Goal: Task Accomplishment & Management: Manage account settings

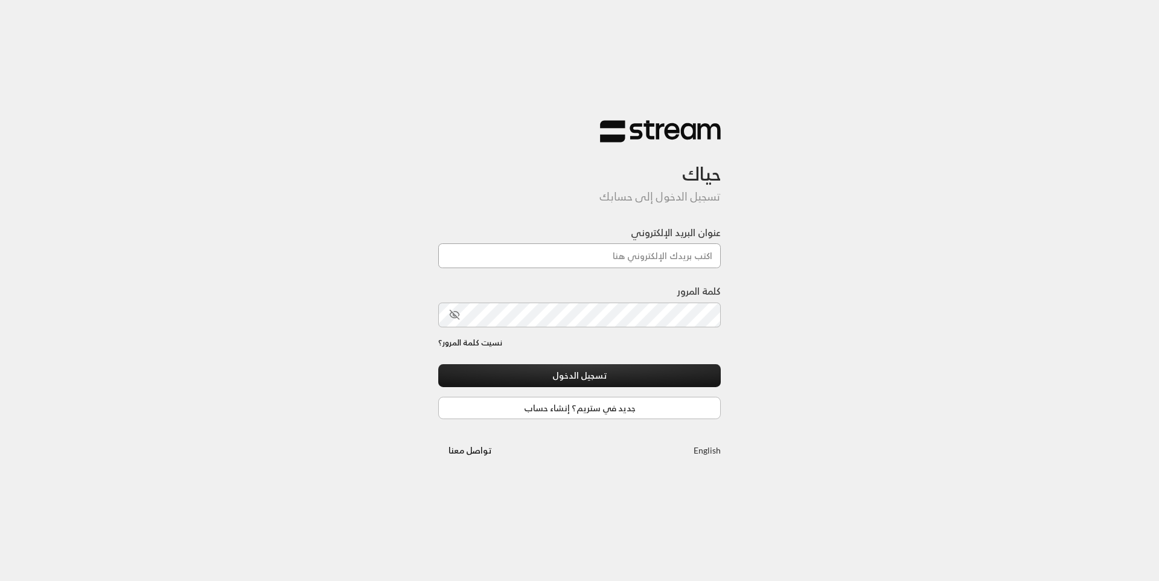
click at [648, 256] on input "عنوان البريد الإلكتروني" at bounding box center [579, 255] width 283 height 25
type input "[EMAIL_ADDRESS][DOMAIN_NAME]"
click at [631, 344] on div "نسيت كلمة المرور؟" at bounding box center [579, 343] width 283 height 12
click at [587, 382] on button "تسجيل الدخول" at bounding box center [579, 375] width 283 height 22
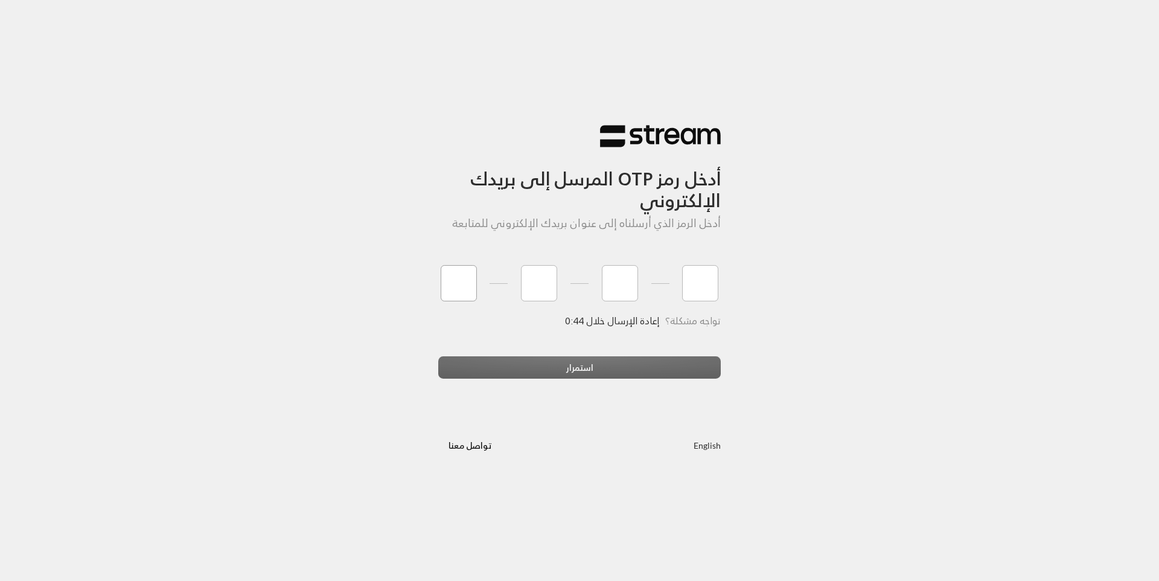
type input "4"
type input "3"
type input "7"
type input "8"
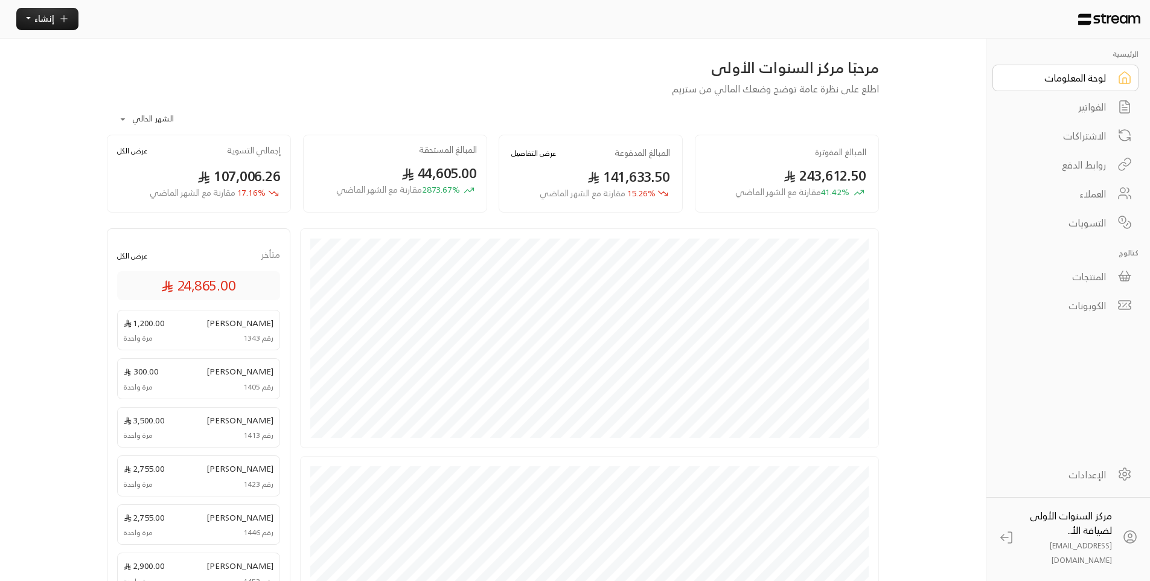
click at [1080, 110] on div "الفواتير" at bounding box center [1057, 107] width 97 height 14
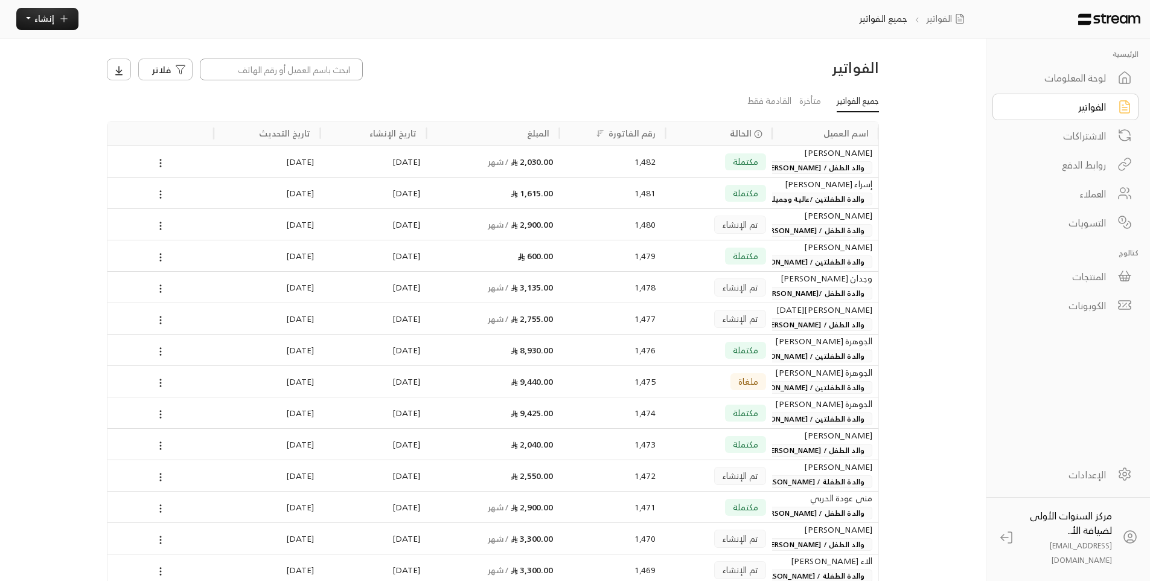
click at [300, 71] on input at bounding box center [281, 70] width 163 height 22
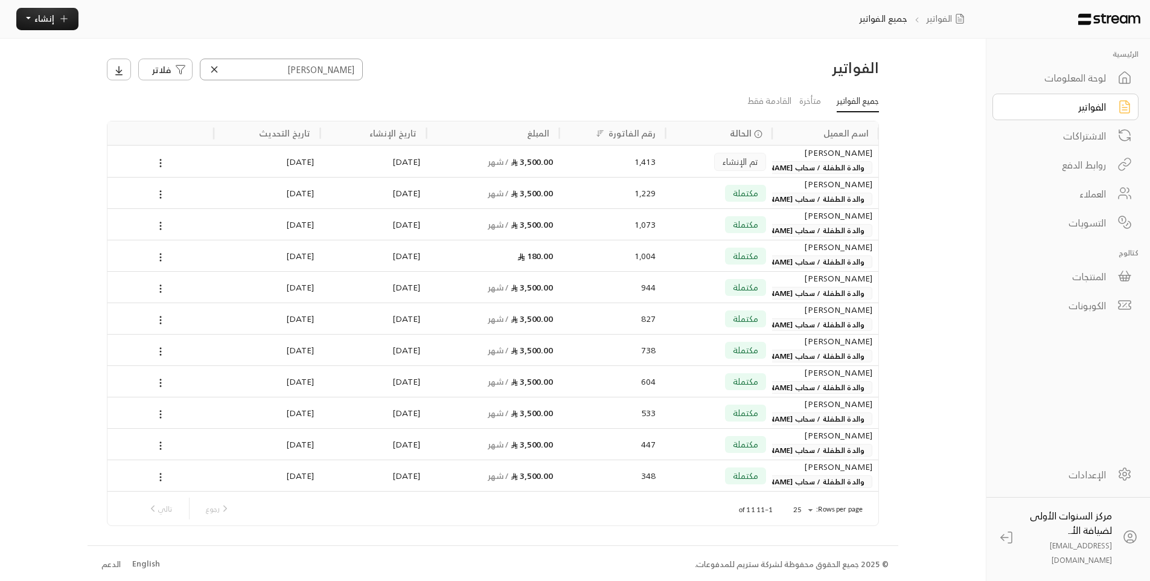
type input "[PERSON_NAME]"
click at [798, 170] on span "والدة الطفلة / سحاب [PERSON_NAME]" at bounding box center [800, 167] width 144 height 13
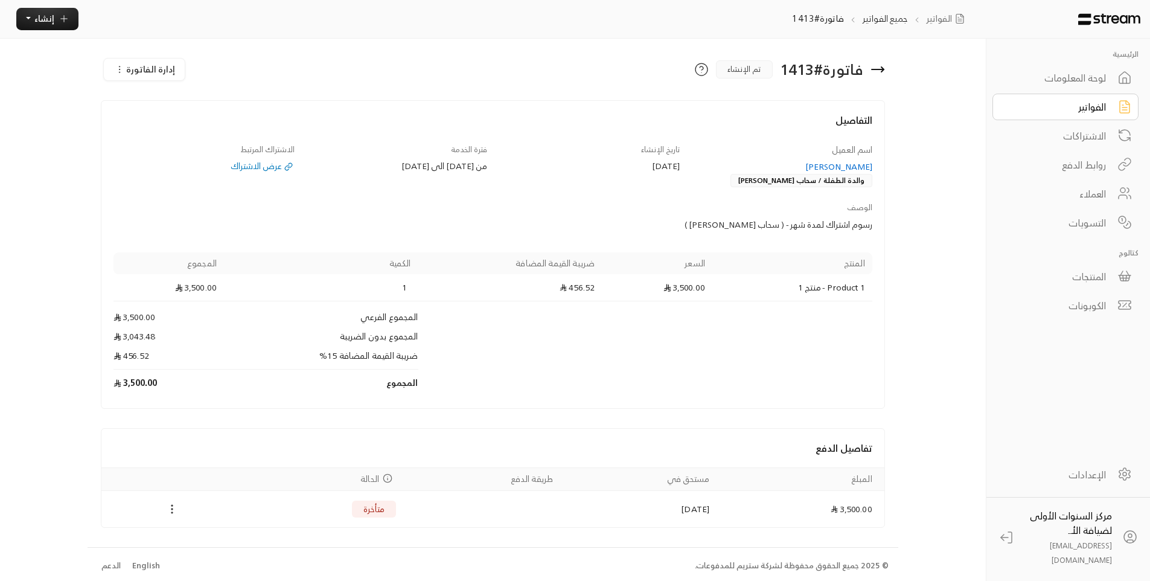
click at [169, 508] on icon "Payments" at bounding box center [172, 509] width 12 height 12
click at [204, 534] on li "تغيير الحالة الى مدفوعة" at bounding box center [217, 530] width 98 height 19
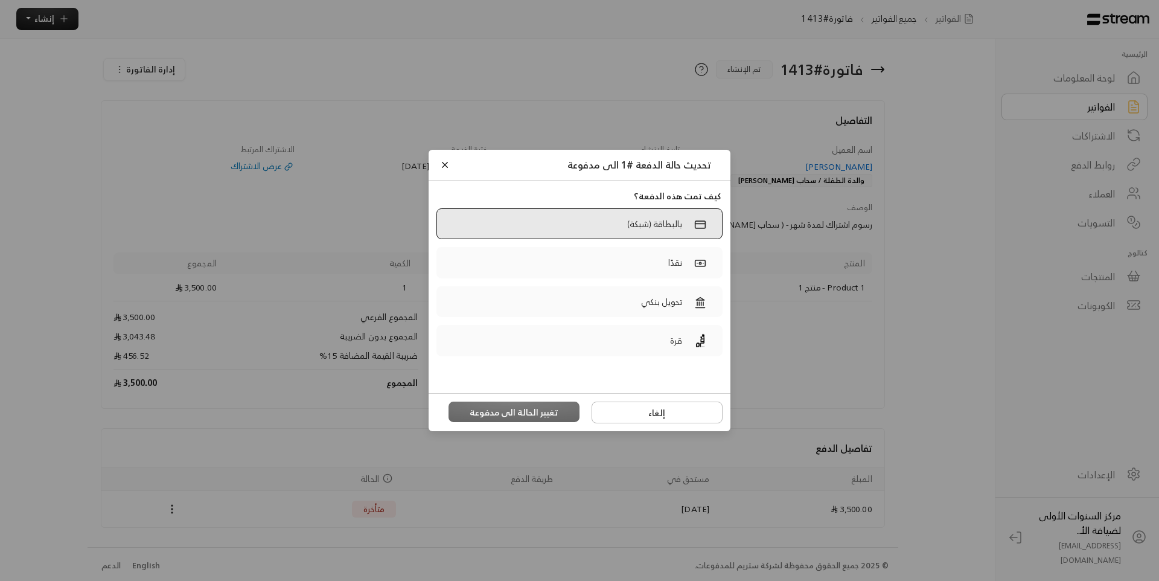
click at [583, 232] on label "بالبطاقة (شبكة)" at bounding box center [580, 223] width 286 height 31
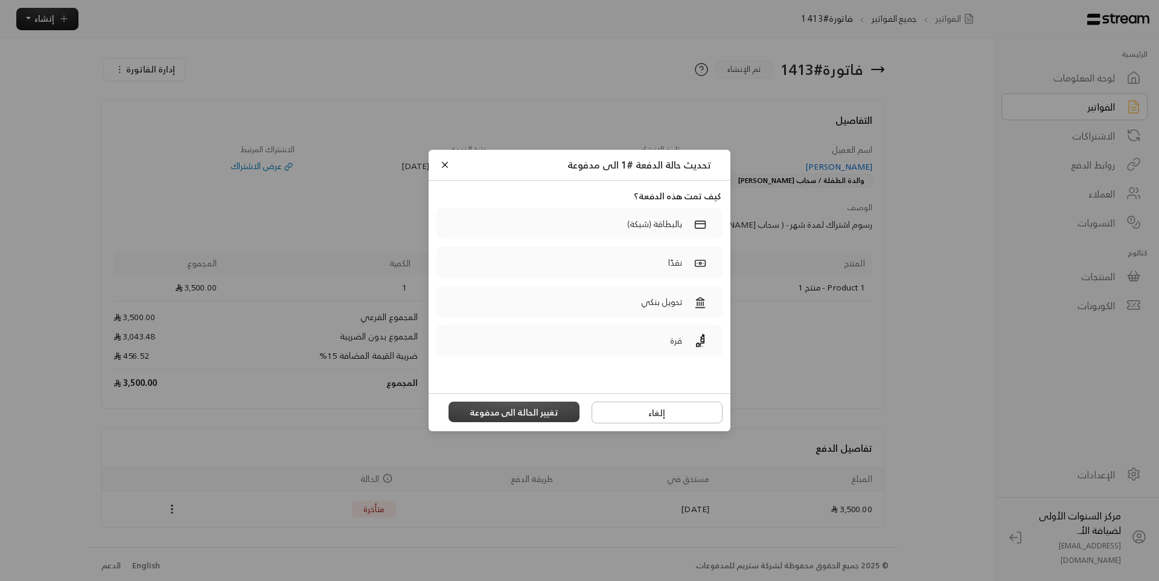
click at [506, 416] on button "تغيير الحالة الى مدفوعة" at bounding box center [515, 412] width 132 height 21
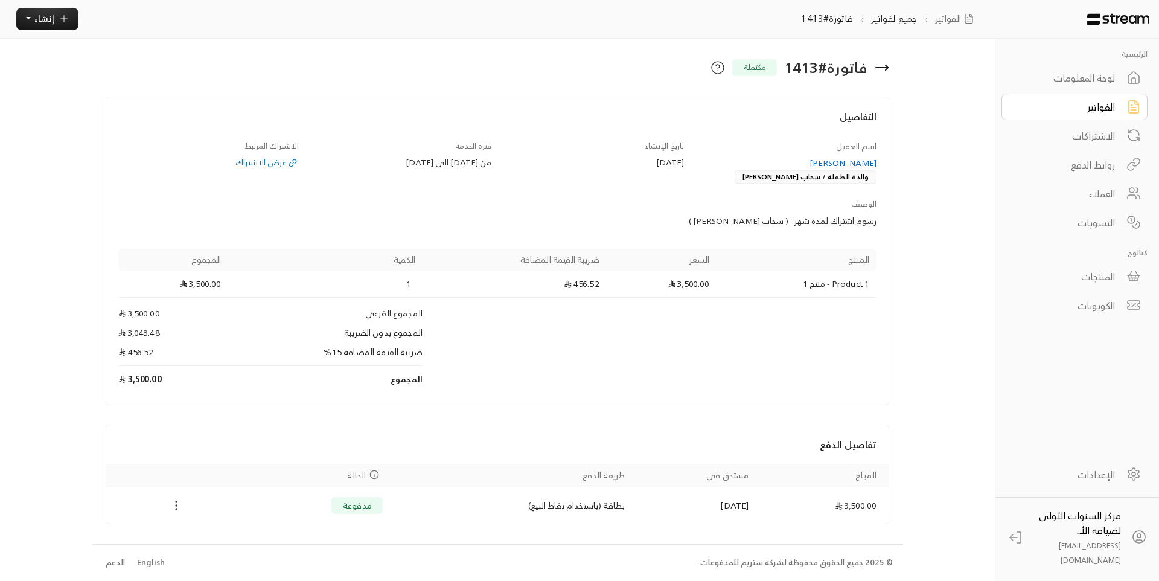
click at [882, 73] on icon at bounding box center [882, 67] width 14 height 14
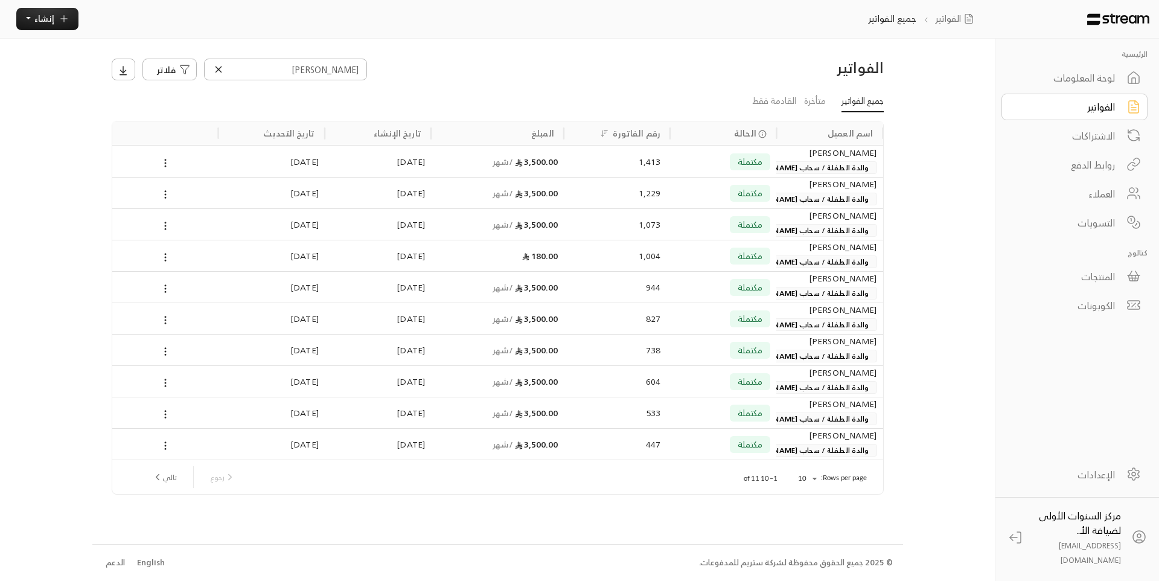
click at [218, 72] on icon at bounding box center [218, 69] width 11 height 11
click at [805, 285] on div "وجدان [PERSON_NAME] والدة الطفل /[PERSON_NAME] [PERSON_NAME]" at bounding box center [830, 286] width 94 height 28
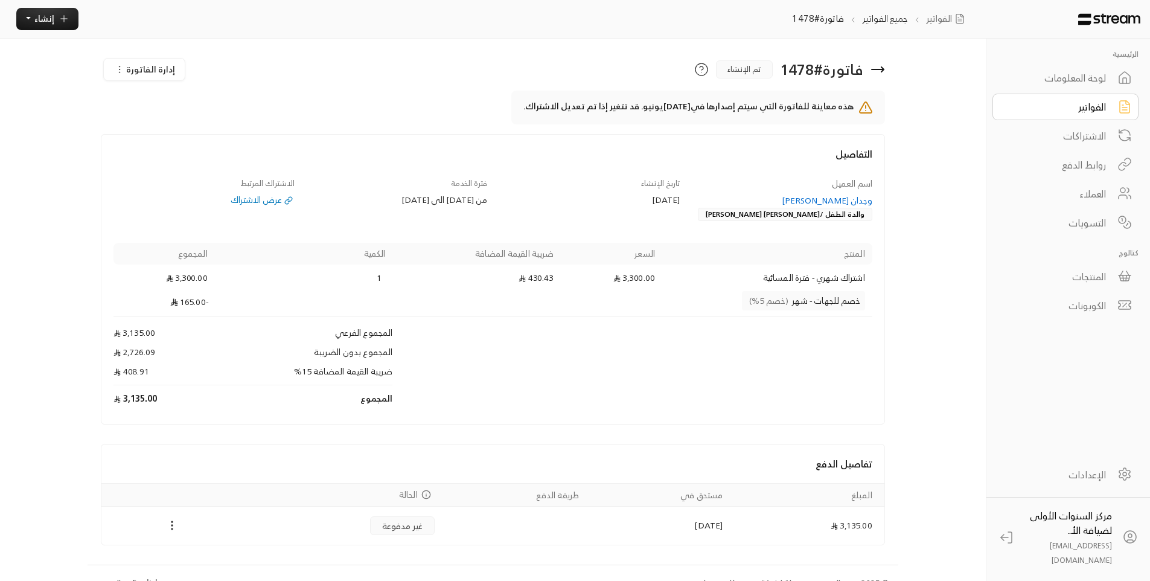
click at [884, 74] on icon at bounding box center [878, 69] width 14 height 14
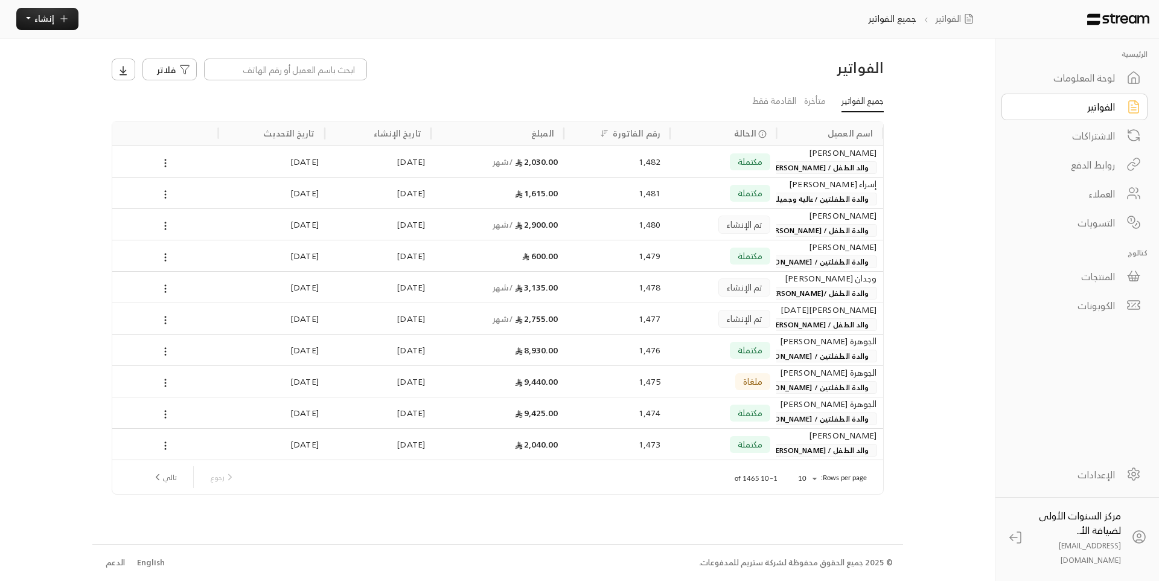
click at [677, 354] on div "مكتملة" at bounding box center [723, 350] width 94 height 31
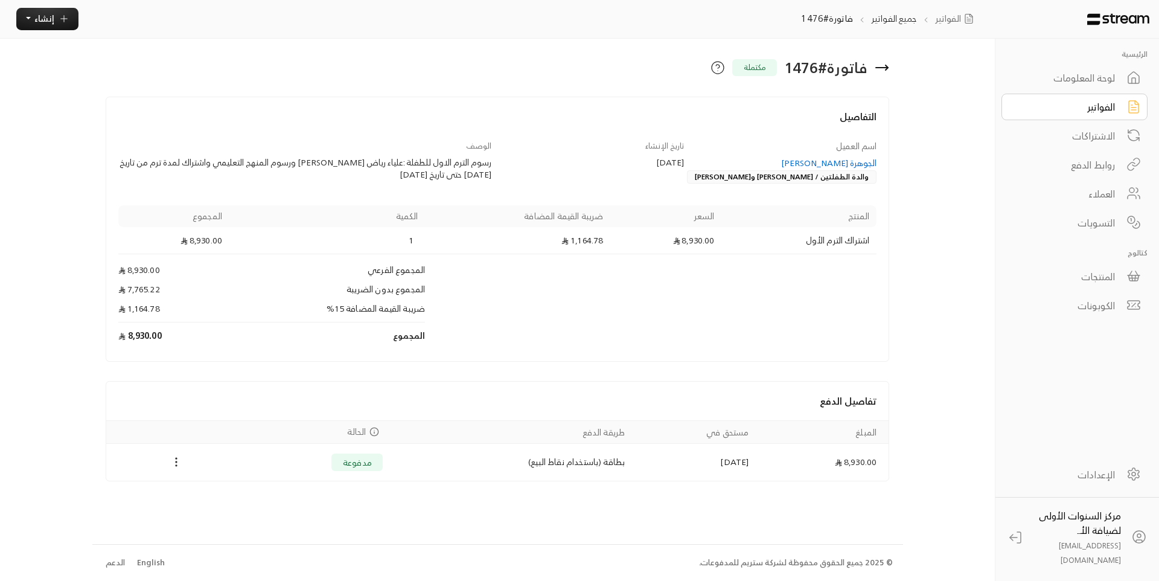
click at [1061, 80] on div "لوحة المعلومات" at bounding box center [1066, 78] width 97 height 14
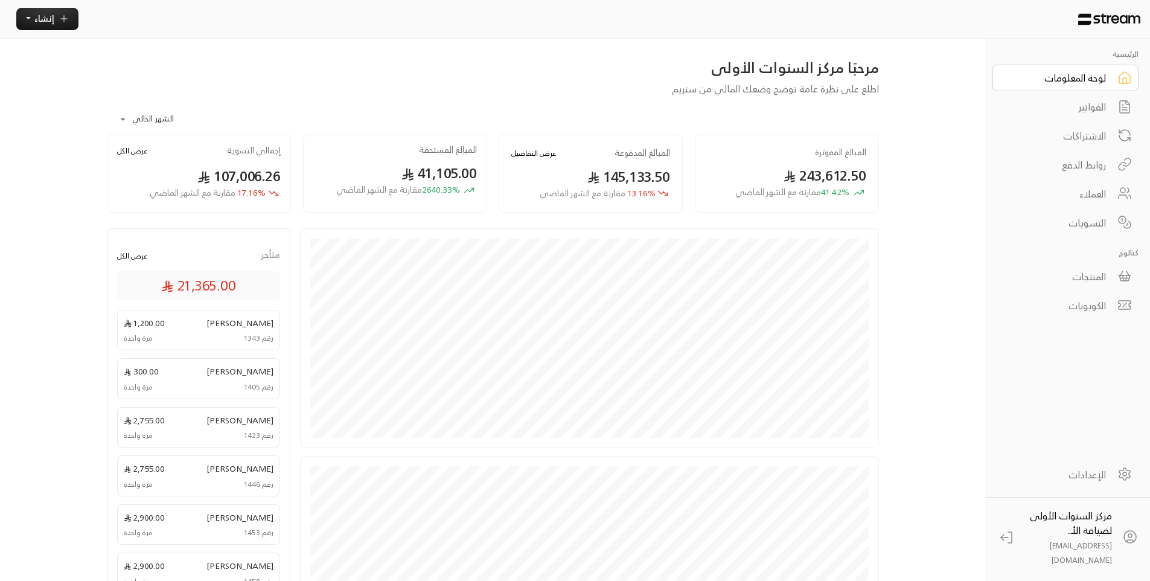
click at [543, 156] on button "عرض التفاصيل" at bounding box center [533, 152] width 45 height 11
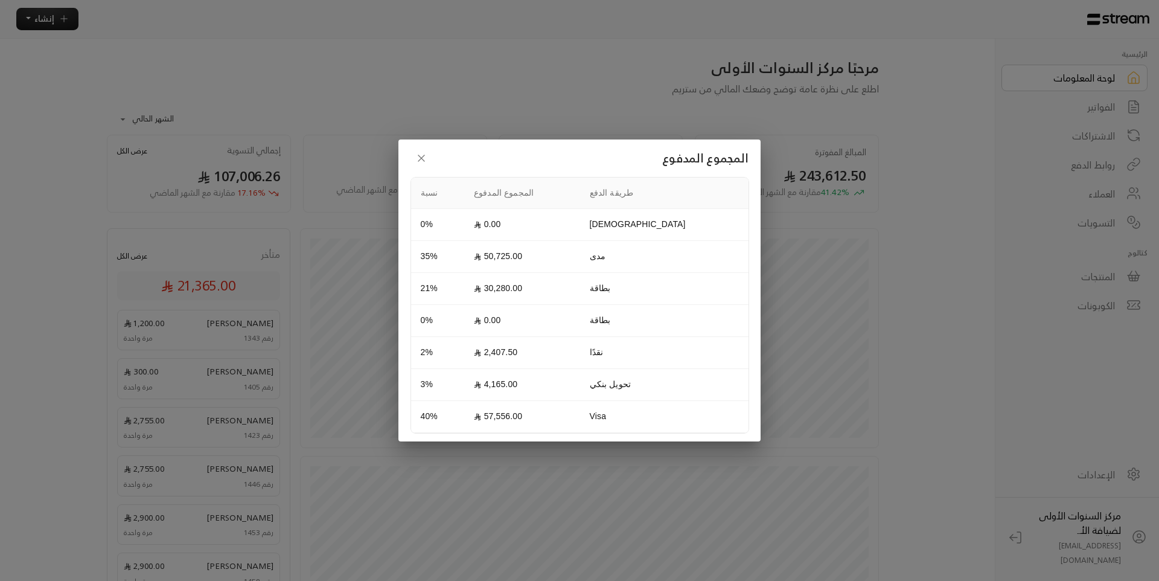
click at [423, 161] on icon "button" at bounding box center [421, 158] width 12 height 12
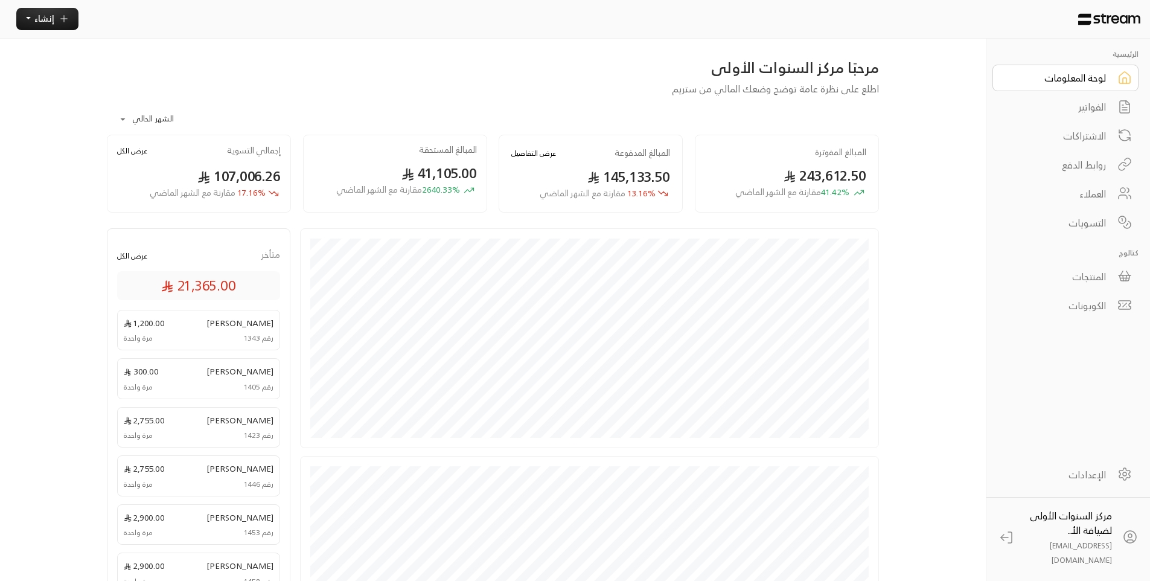
click at [974, 71] on div "**********" at bounding box center [575, 406] width 975 height 812
click at [1049, 108] on div "الفواتير" at bounding box center [1057, 107] width 97 height 14
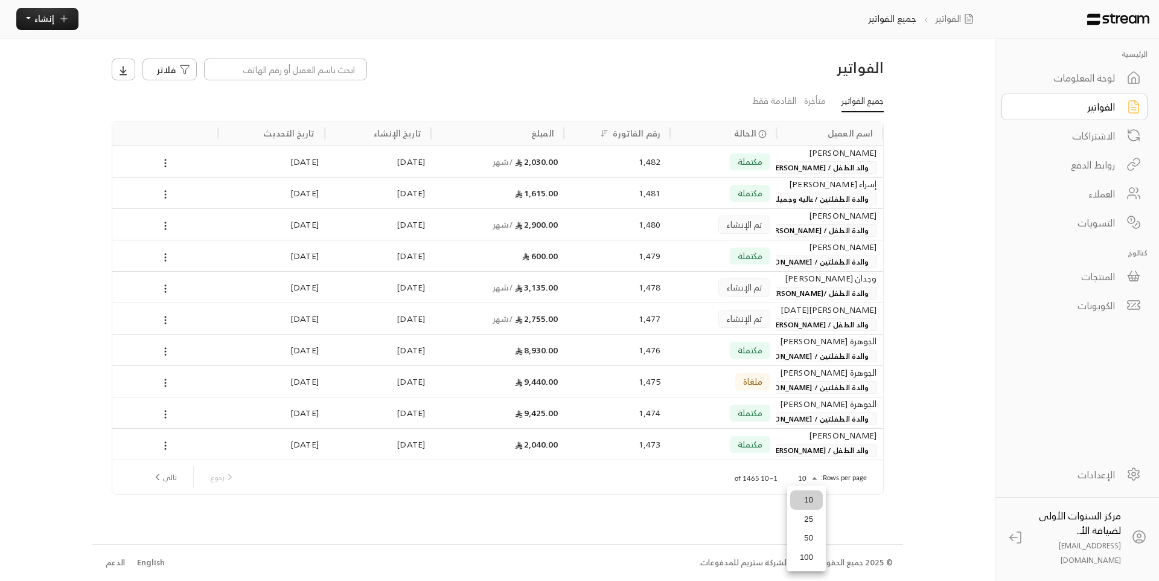
click at [815, 476] on body "الرئيسية لوحة المعلومات الفواتير الاشتراكات روابط الدفع العملاء التسويات كتالوج…" at bounding box center [579, 290] width 1159 height 581
click at [803, 549] on li "100" at bounding box center [806, 557] width 33 height 19
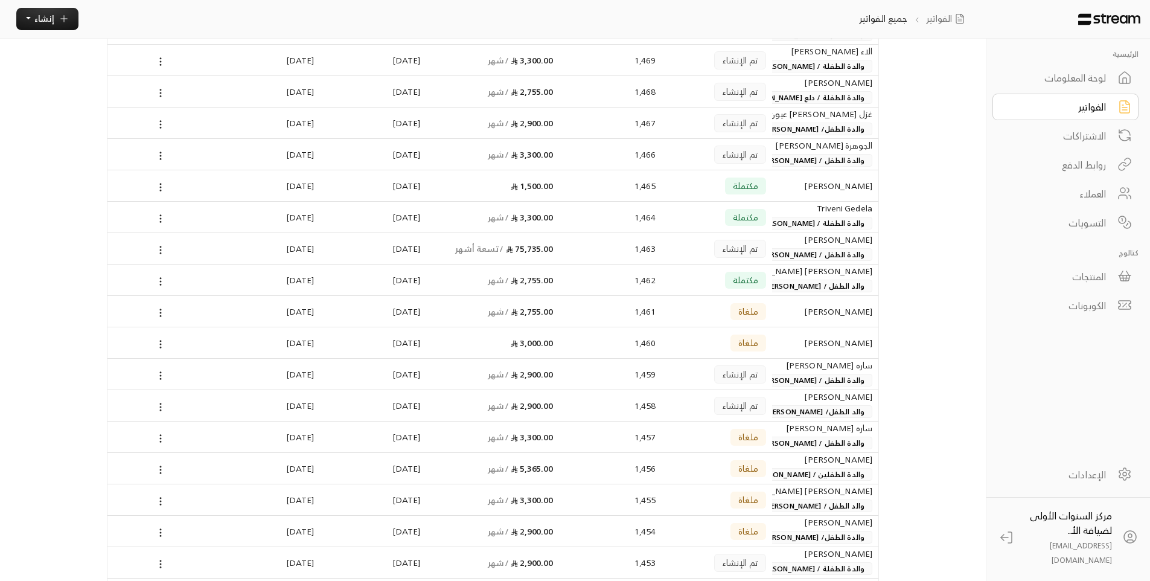
scroll to position [483, 0]
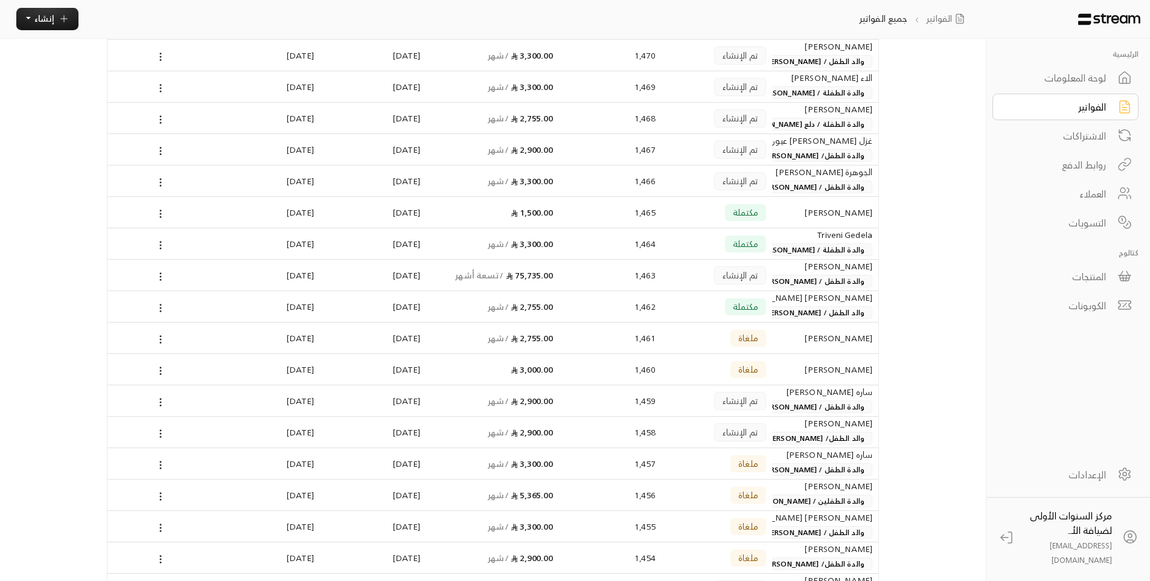
click at [623, 286] on div "1,463" at bounding box center [612, 275] width 87 height 31
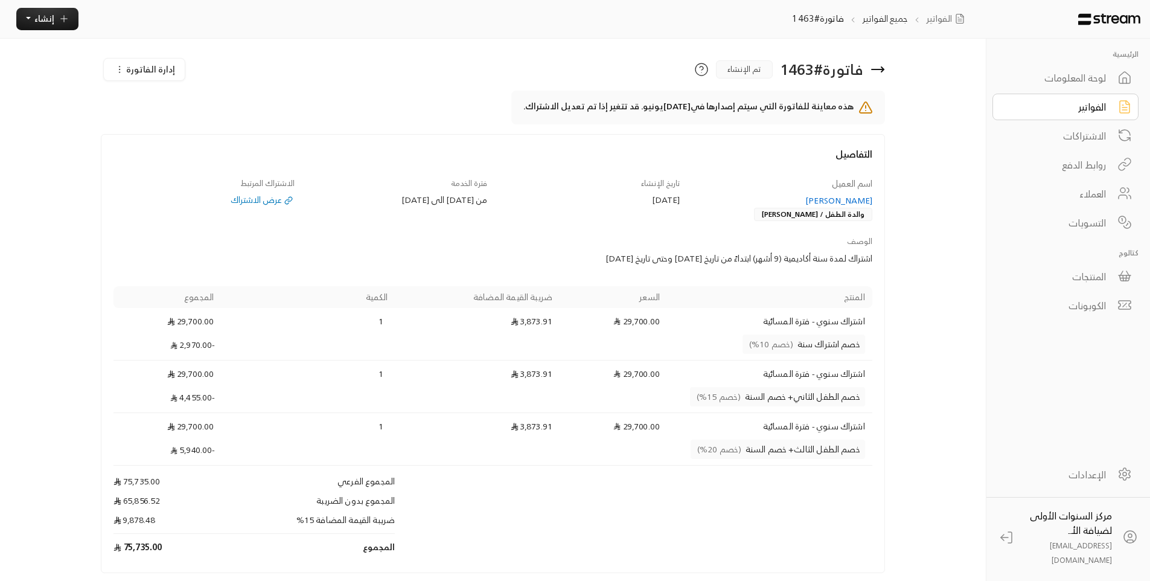
click at [881, 75] on icon at bounding box center [878, 69] width 14 height 14
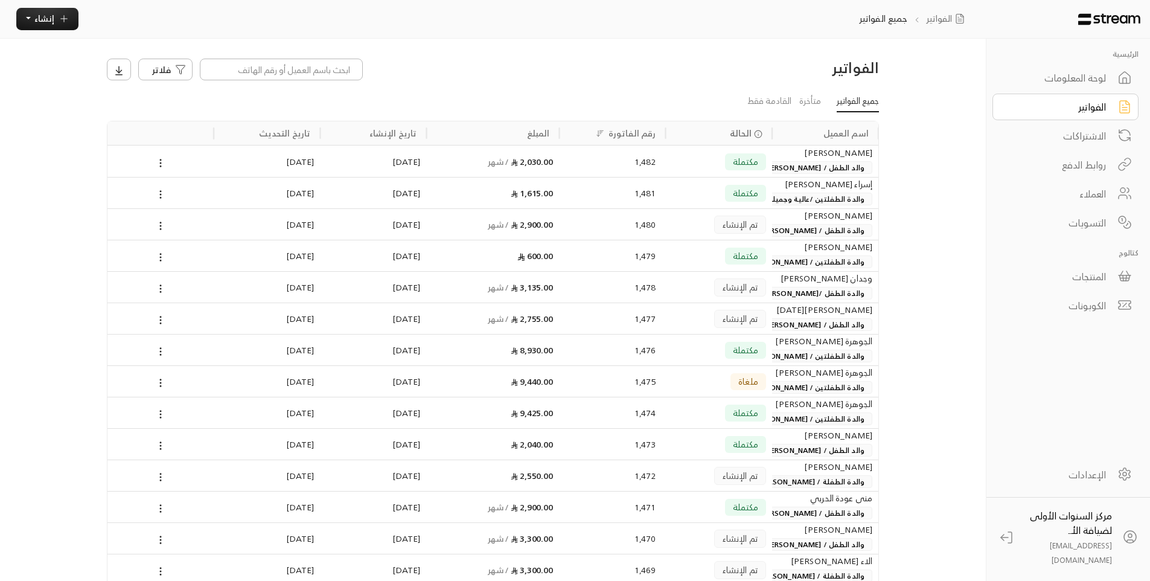
click at [490, 70] on div "فلاتر" at bounding box center [395, 70] width 576 height 22
